Goal: Book appointment/travel/reservation

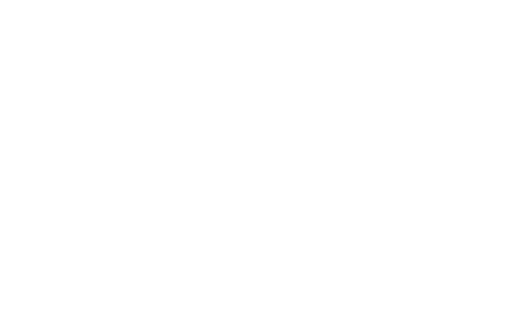
scroll to position [156, 0]
click at [106, 269] on div "Familienhotels Panoramica degli hotel" at bounding box center [78, 301] width 115 height 64
click at [0, 0] on img at bounding box center [0, 0] width 0 height 0
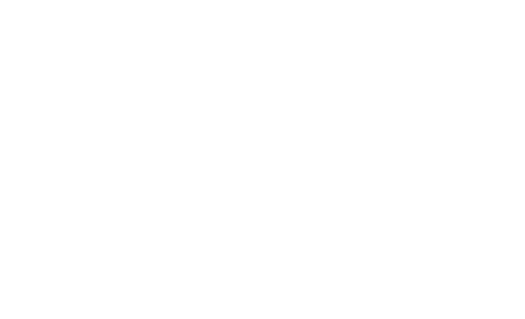
click at [0, 0] on span "Impressioni" at bounding box center [0, 0] width 0 height 0
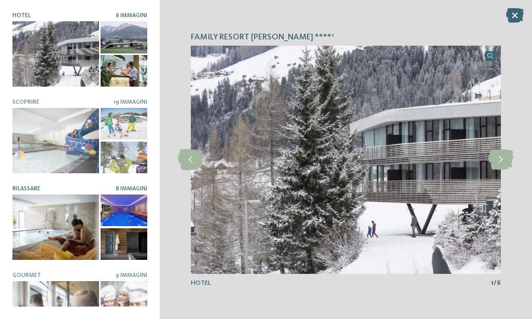
scroll to position [104, 0]
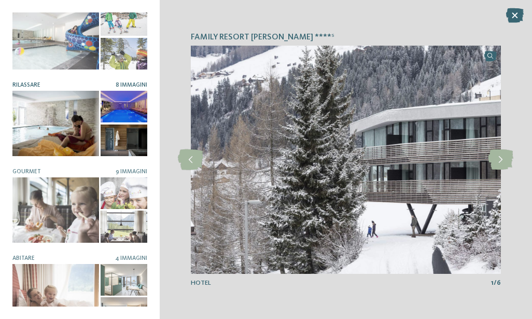
click at [17, 110] on div at bounding box center [55, 123] width 87 height 65
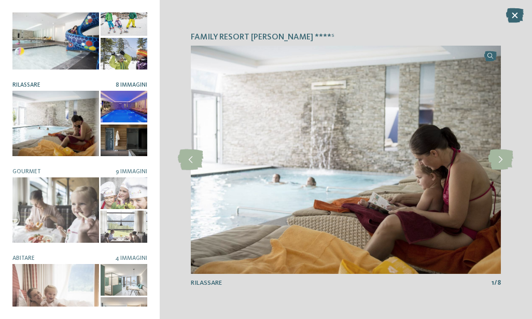
click at [73, 45] on div at bounding box center [55, 36] width 87 height 65
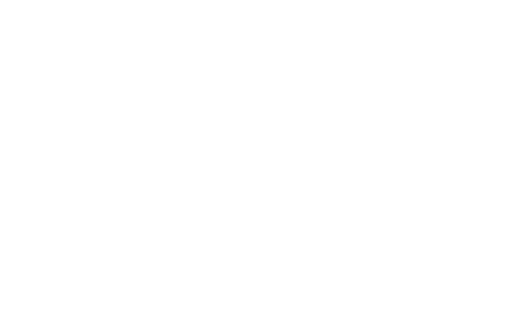
scroll to position [104, 0]
